Goal: Task Accomplishment & Management: Manage account settings

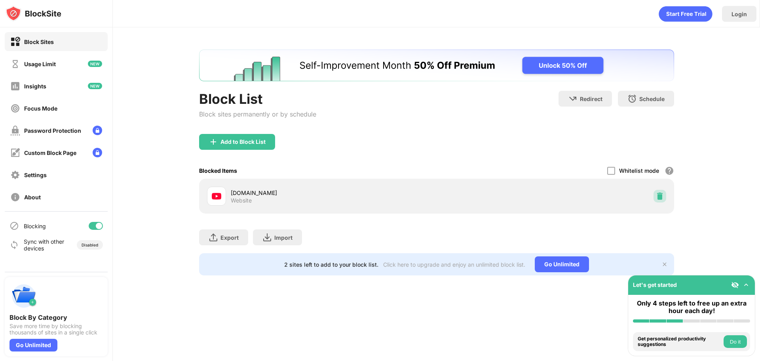
drag, startPoint x: 706, startPoint y: 0, endPoint x: 657, endPoint y: 192, distance: 197.4
click at [657, 192] on div at bounding box center [659, 196] width 13 height 13
